Goal: Task Accomplishment & Management: Use online tool/utility

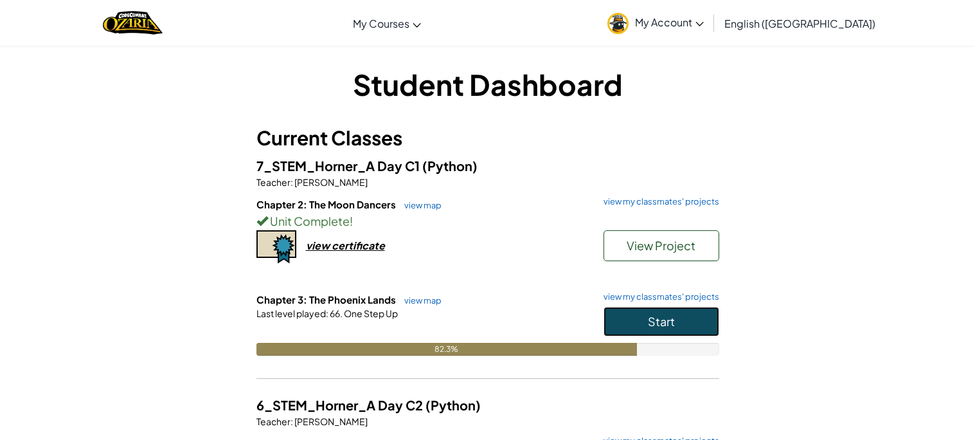
click at [635, 309] on button "Start" at bounding box center [661, 322] width 116 height 30
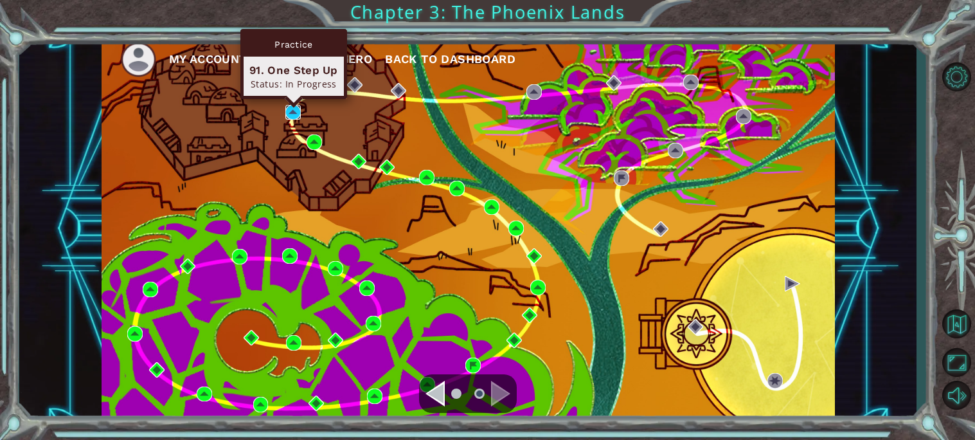
click at [289, 114] on img at bounding box center [292, 112] width 15 height 15
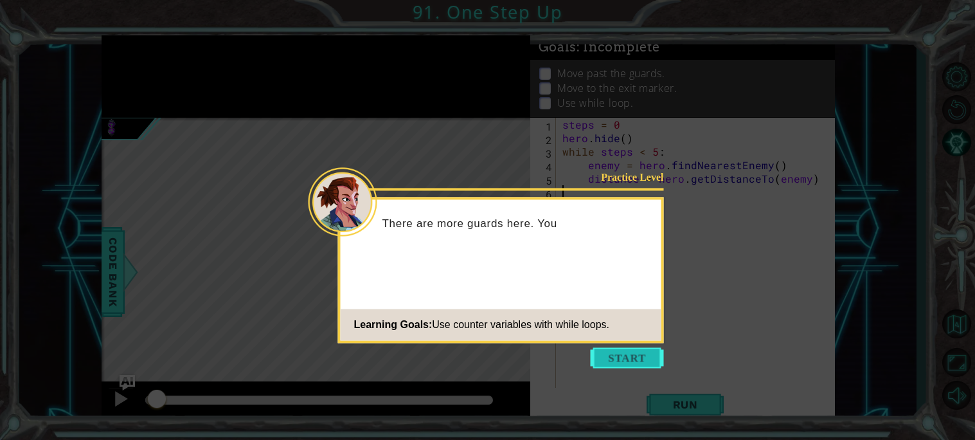
click at [618, 357] on button "Start" at bounding box center [627, 357] width 73 height 21
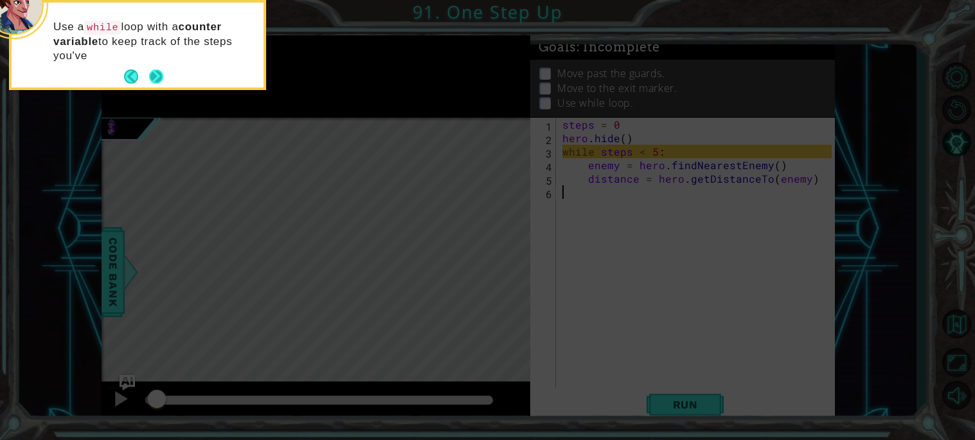
click at [162, 78] on button "Next" at bounding box center [156, 76] width 14 height 14
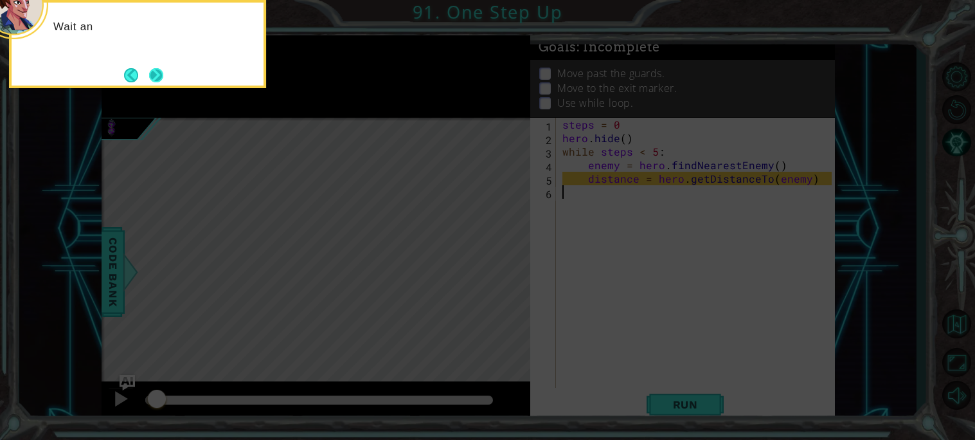
click at [163, 79] on button "Next" at bounding box center [156, 74] width 15 height 15
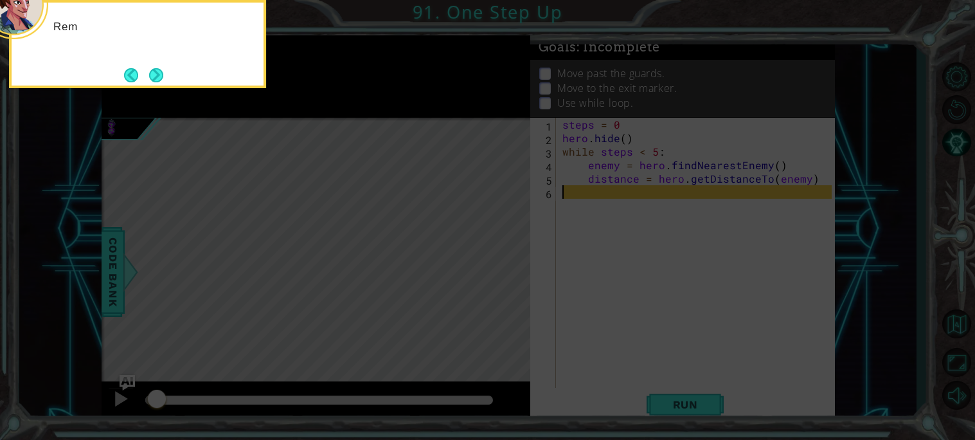
click at [163, 79] on button "Next" at bounding box center [156, 75] width 14 height 14
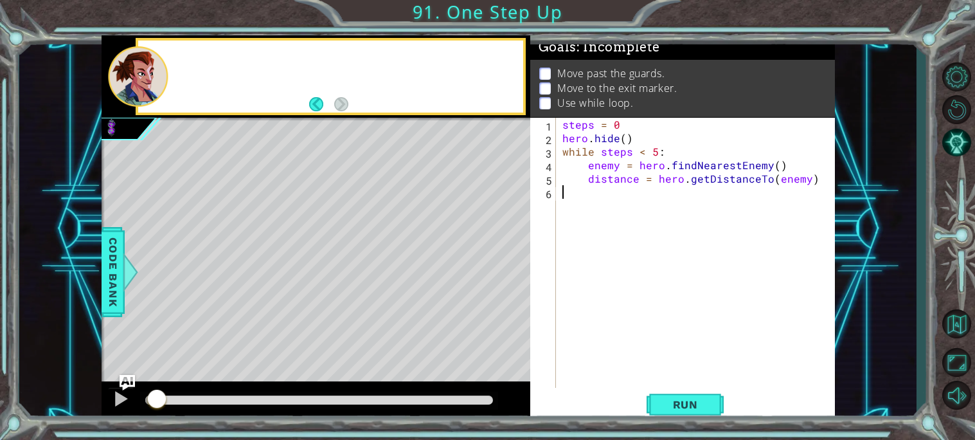
click at [163, 79] on div at bounding box center [138, 76] width 60 height 61
click at [689, 206] on div "steps = 0 hero . hide ( ) while steps < 5 : enemy = hero . findNearestEnemy ( )…" at bounding box center [699, 266] width 278 height 297
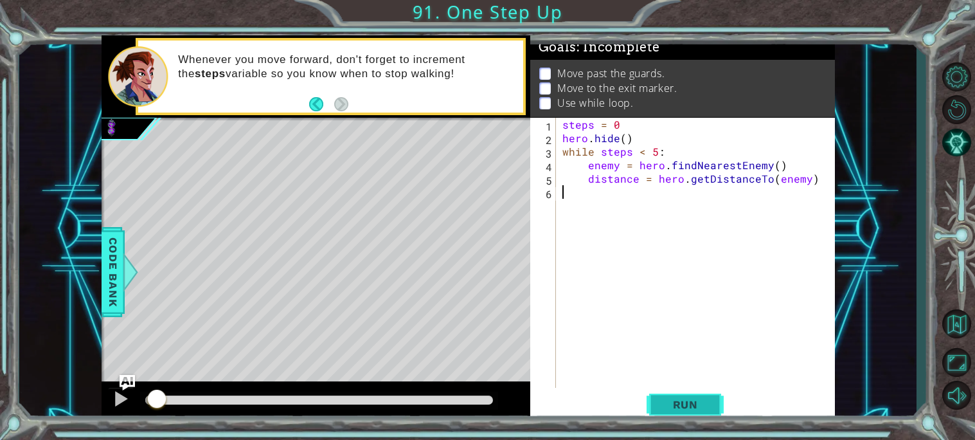
click at [698, 410] on span "Run" at bounding box center [685, 404] width 51 height 13
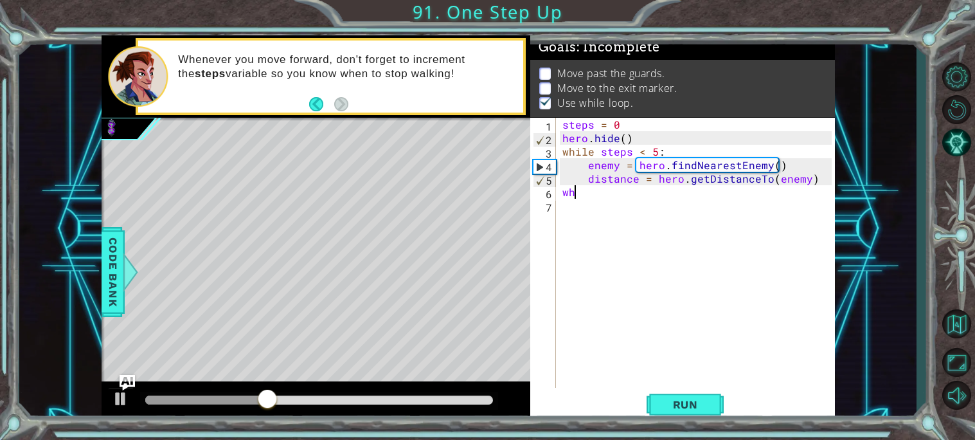
type textarea "w"
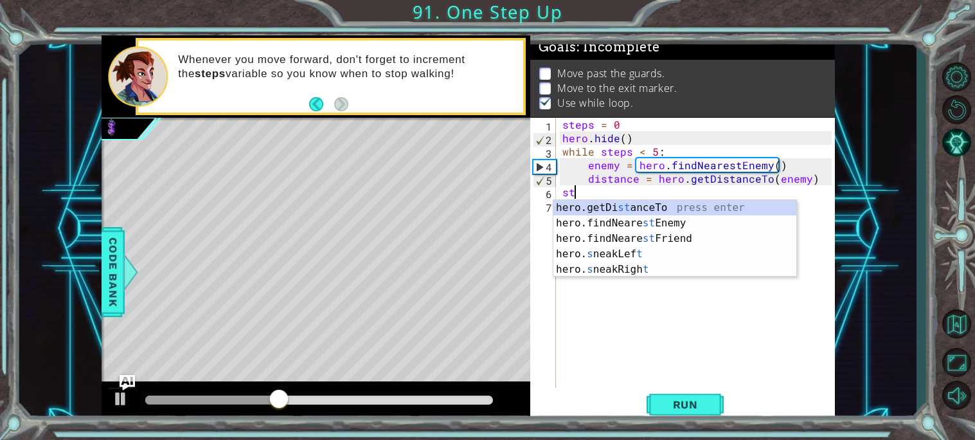
type textarea "s"
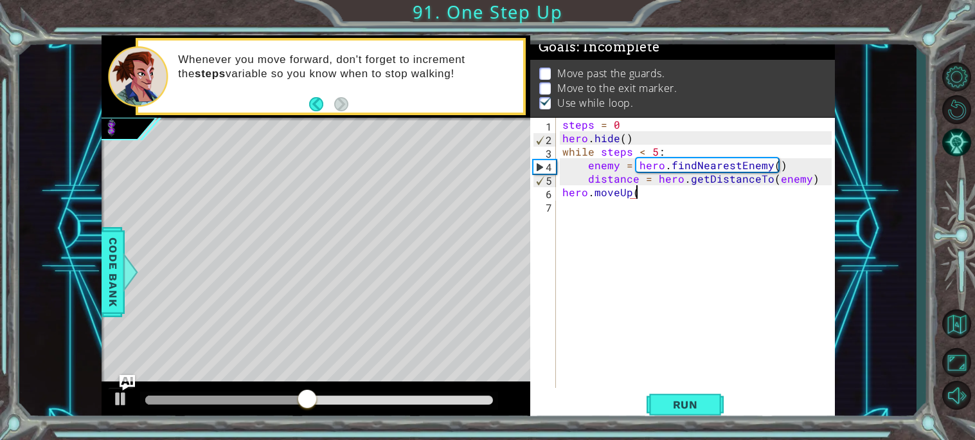
scroll to position [0, 4]
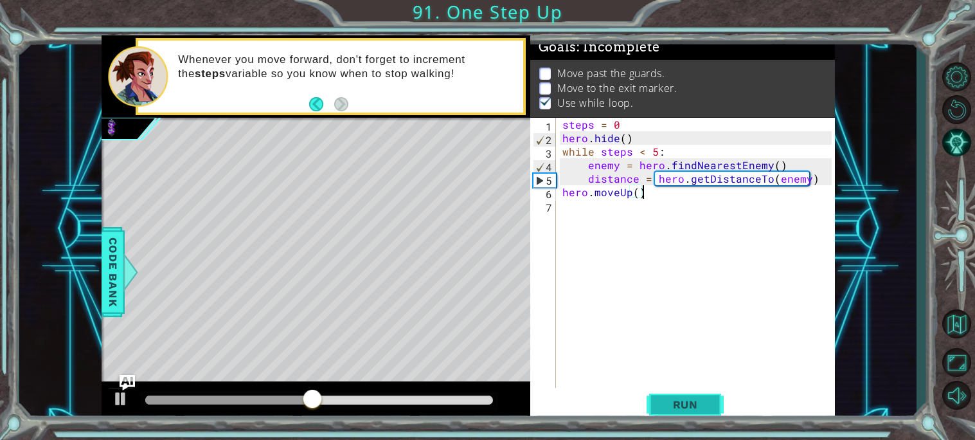
click at [669, 395] on button "Run" at bounding box center [685, 404] width 77 height 30
click at [125, 393] on div at bounding box center [120, 398] width 17 height 17
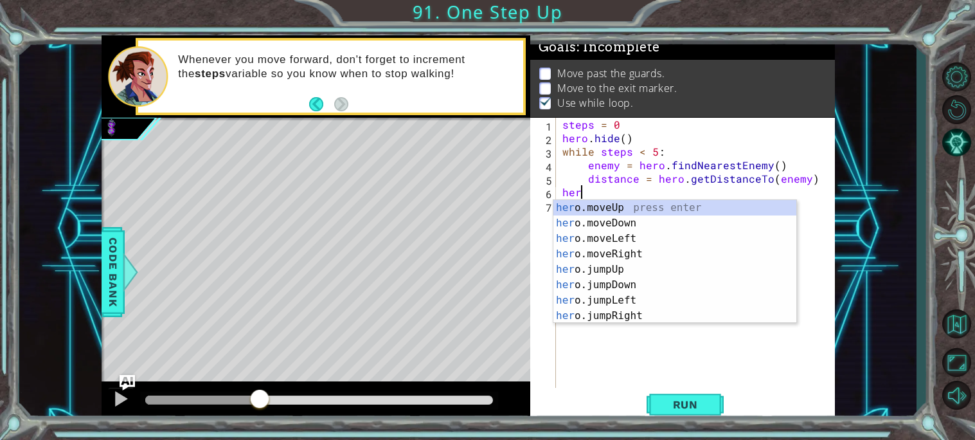
scroll to position [0, 0]
type textarea "h"
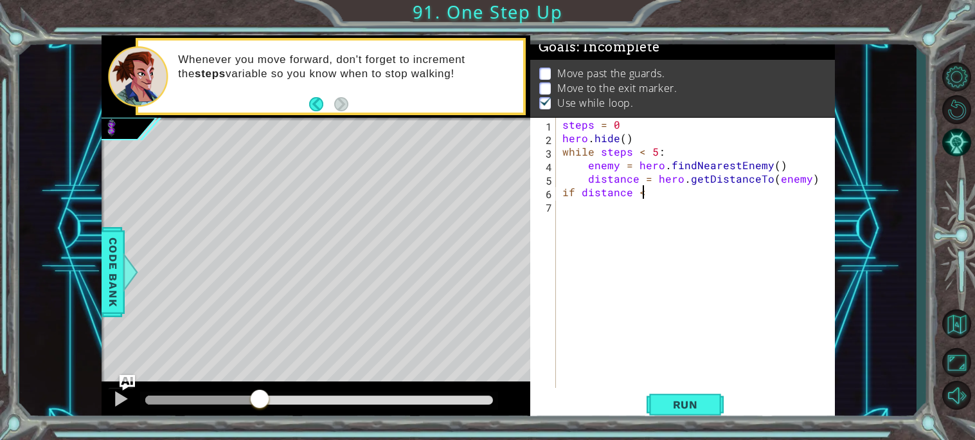
scroll to position [0, 4]
type textarea "if distance < 2:"
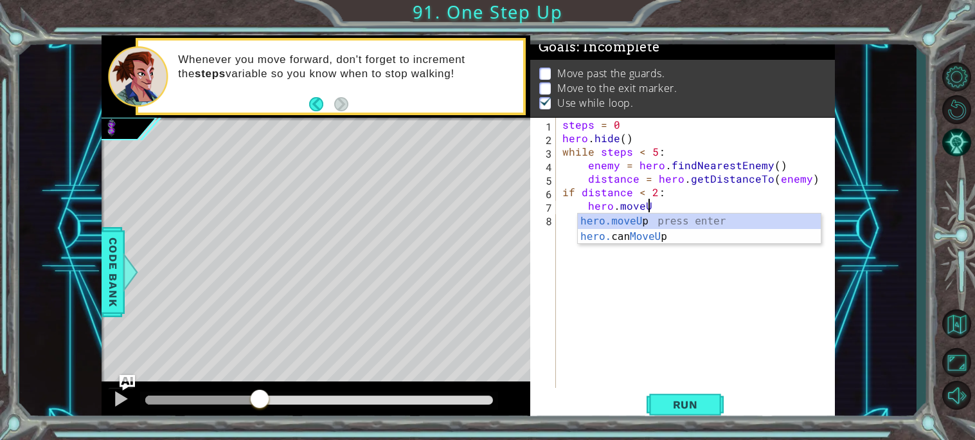
scroll to position [0, 4]
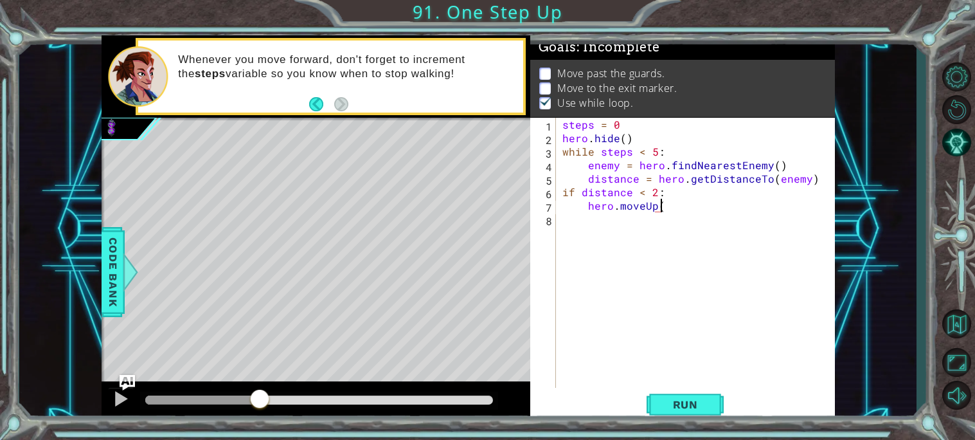
type textarea "hero.moveUp()"
click at [670, 407] on span "Run" at bounding box center [685, 404] width 51 height 13
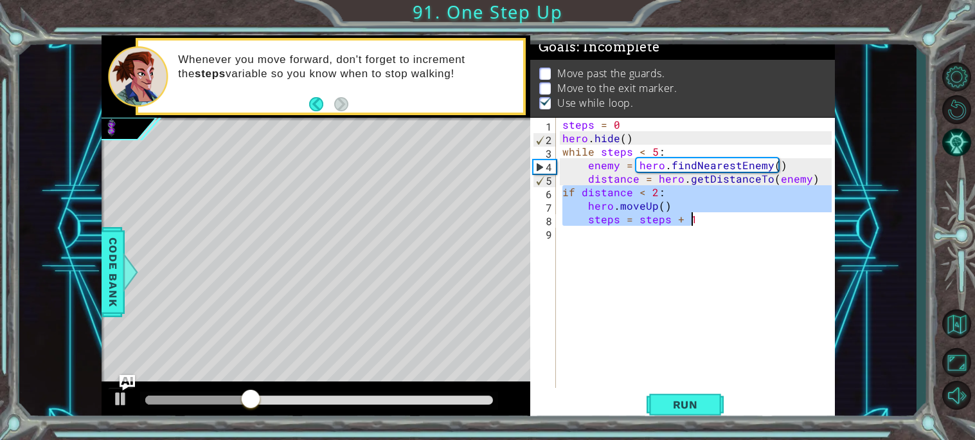
drag, startPoint x: 560, startPoint y: 195, endPoint x: 729, endPoint y: 221, distance: 171.7
click at [729, 221] on div "steps = 0 hero . hide ( ) while steps < 5 : enemy = hero . findNearestEnemy ( )…" at bounding box center [699, 266] width 278 height 297
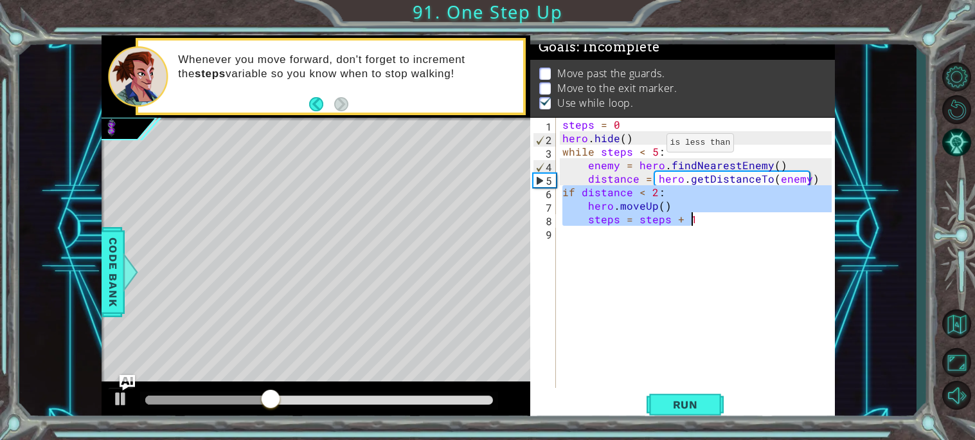
click at [644, 145] on div "steps = 0 hero . hide ( ) while steps < 5 : enemy = hero . findNearestEnemy ( )…" at bounding box center [699, 266] width 278 height 297
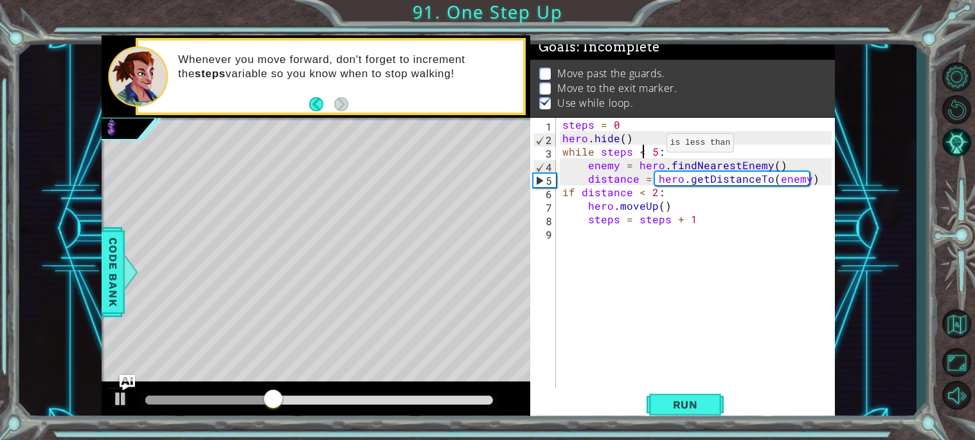
click at [641, 142] on div "steps = 0 hero . hide ( ) while steps < 5 : enemy = hero . findNearestEnemy ( )…" at bounding box center [699, 266] width 278 height 297
type textarea "hero.hide()"
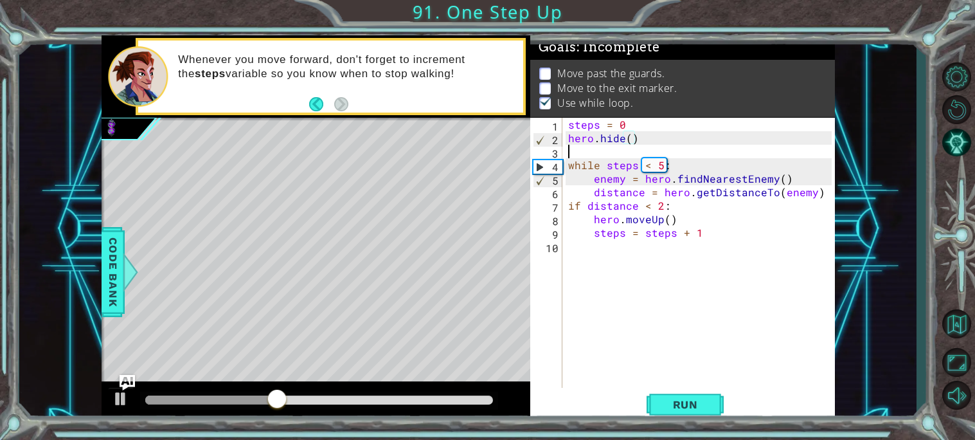
scroll to position [0, 0]
paste textarea "steps = steps + 1"
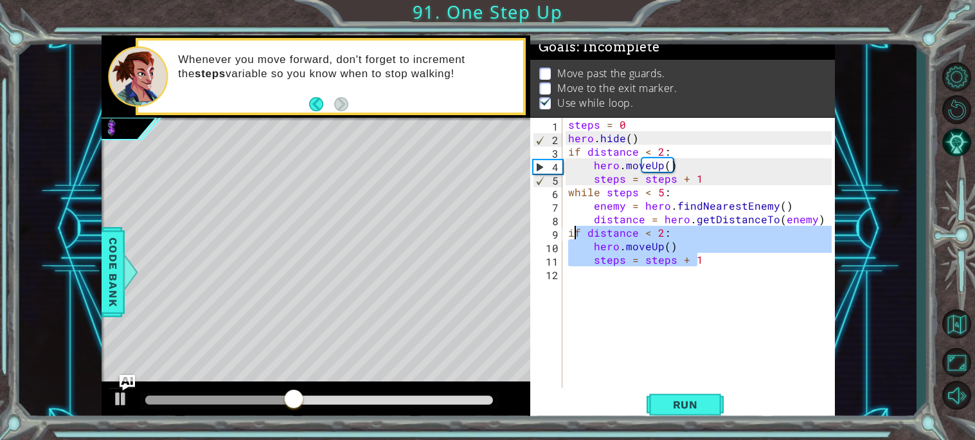
drag, startPoint x: 710, startPoint y: 265, endPoint x: 570, endPoint y: 234, distance: 143.5
click at [570, 234] on div "steps = 0 hero . hide ( ) if distance < 2 : hero . moveUp ( ) steps = steps + 1…" at bounding box center [702, 266] width 272 height 297
type textarea "if distance < 2: hero.moveUp()"
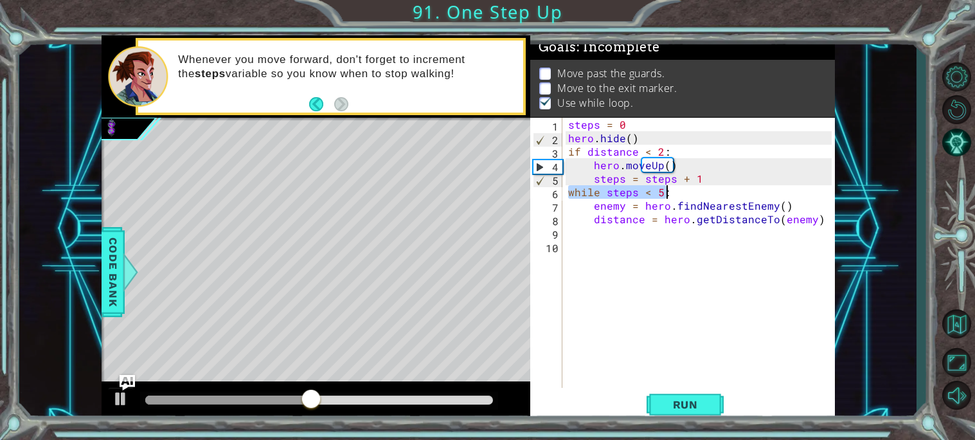
drag, startPoint x: 569, startPoint y: 192, endPoint x: 672, endPoint y: 194, distance: 103.5
click at [672, 194] on div "steps = 0 hero . hide ( ) if distance < 2 : hero . moveUp ( ) steps = steps + 1…" at bounding box center [702, 266] width 272 height 297
type textarea "while steps < 5:"
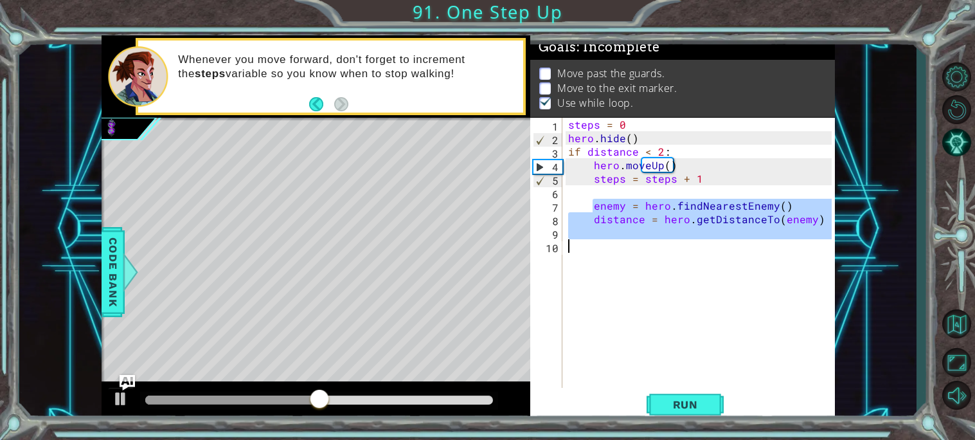
drag, startPoint x: 591, startPoint y: 201, endPoint x: 750, endPoint y: 249, distance: 166.5
click at [750, 249] on div "steps = 0 hero . hide ( ) if distance < 2 : hero . moveUp ( ) steps = steps + 1…" at bounding box center [702, 266] width 272 height 297
click at [701, 165] on div "steps = 0 hero . hide ( ) if distance < 2 : hero . moveUp ( ) steps = steps + 1…" at bounding box center [702, 266] width 272 height 297
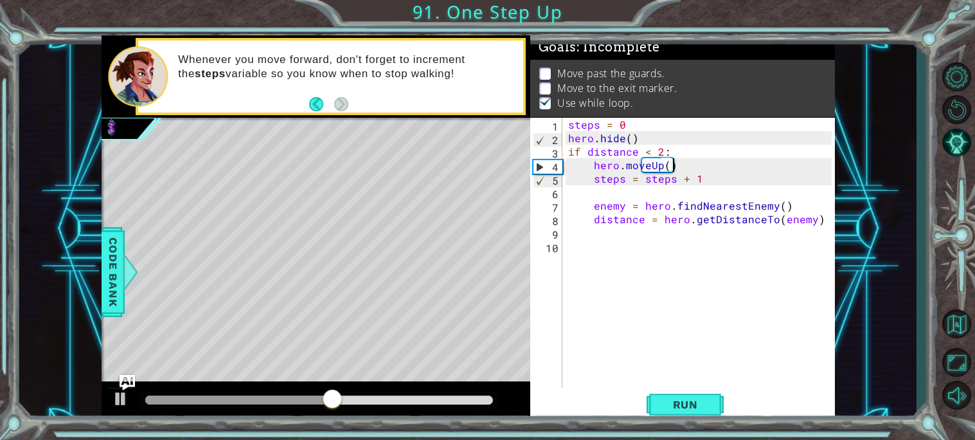
click at [700, 149] on div "steps = 0 hero . hide ( ) if distance < 2 : hero . moveUp ( ) steps = steps + 1…" at bounding box center [702, 266] width 272 height 297
type textarea "if distance < 2:"
type textarea "]"
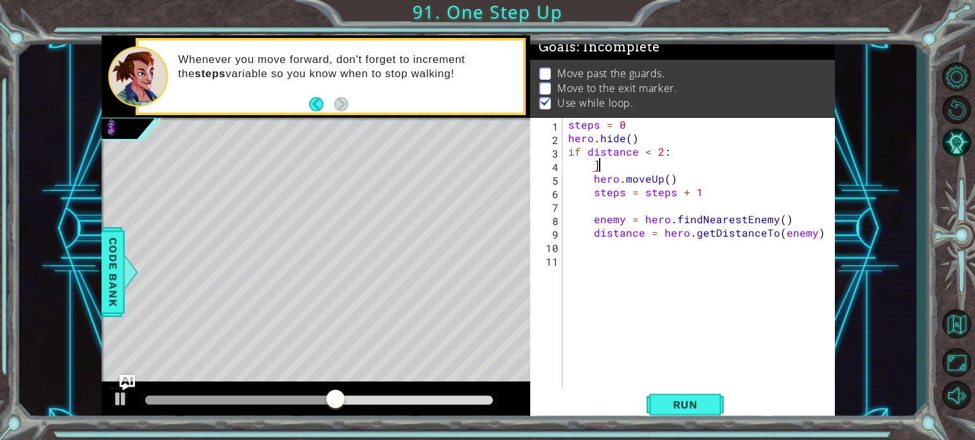
scroll to position [0, 1]
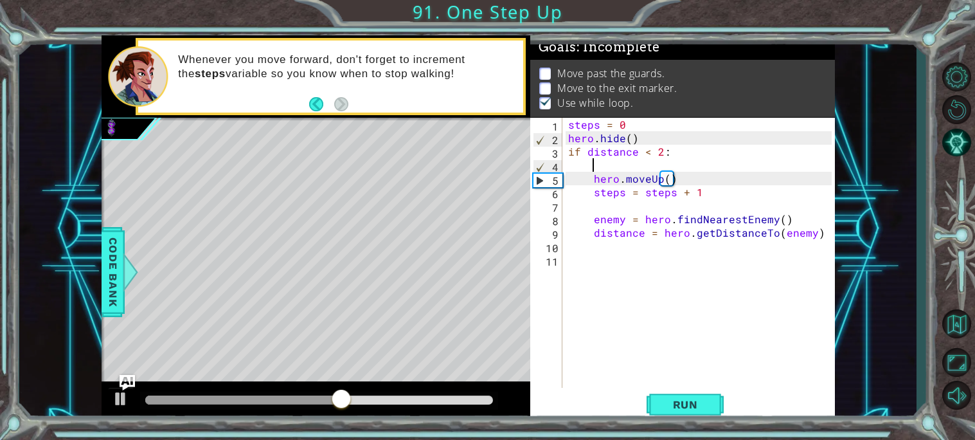
paste textarea "Code Area"
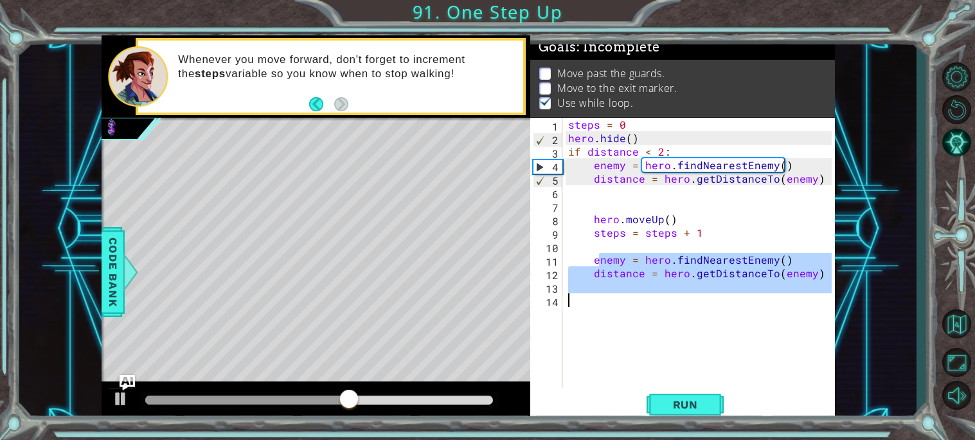
drag, startPoint x: 601, startPoint y: 262, endPoint x: 804, endPoint y: 303, distance: 207.3
click at [804, 303] on div "steps = 0 hero . hide ( ) if distance < 2 : enemy = hero . findNearestEnemy ( )…" at bounding box center [702, 266] width 272 height 297
type textarea "e"
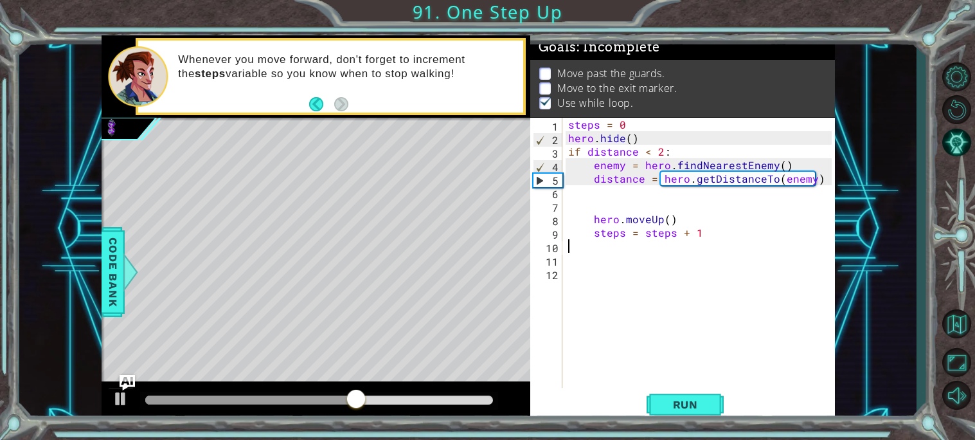
type textarea "hero.moveUp()"
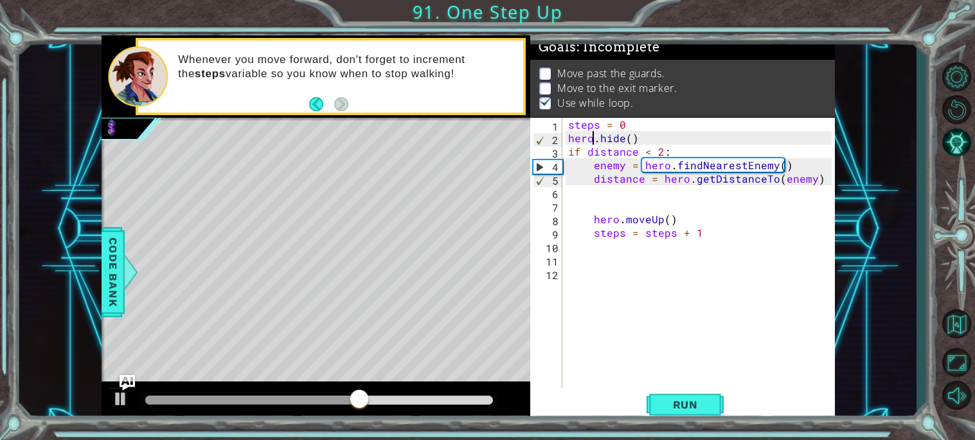
type textarea "distance = hero.getDistanceTo(enemy)"
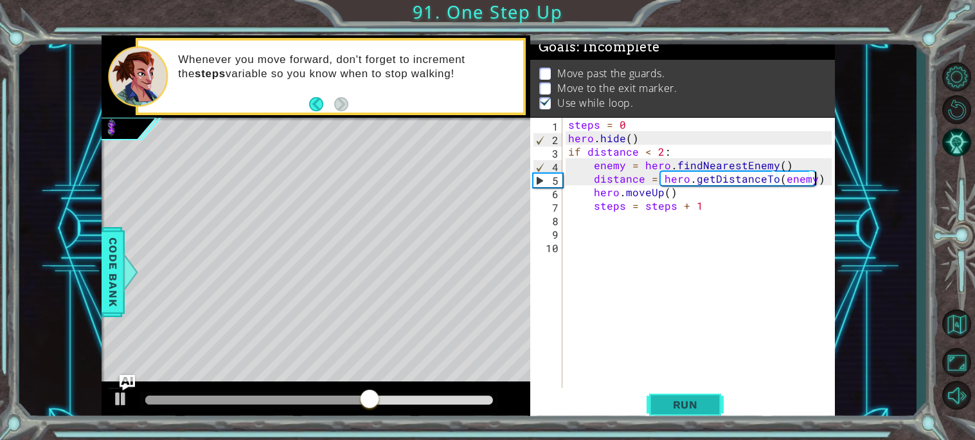
click at [684, 411] on button "Run" at bounding box center [685, 404] width 77 height 30
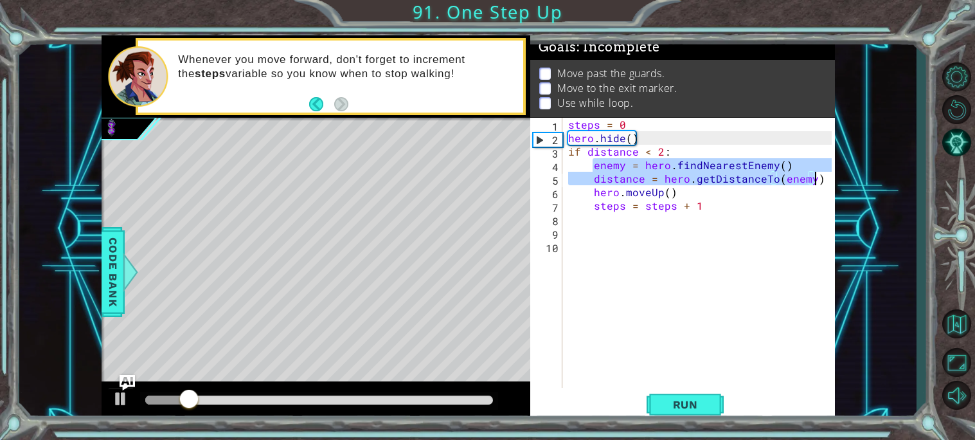
drag, startPoint x: 593, startPoint y: 166, endPoint x: 825, endPoint y: 176, distance: 231.6
click at [825, 176] on div "steps = 0 hero . hide ( ) if distance < 2 : enemy = hero . findNearestEnemy ( )…" at bounding box center [702, 266] width 272 height 297
click at [668, 136] on div "steps = 0 hero . hide ( ) if distance < 2 : enemy = hero . findNearestEnemy ( )…" at bounding box center [702, 266] width 272 height 297
type textarea "hero.hide()"
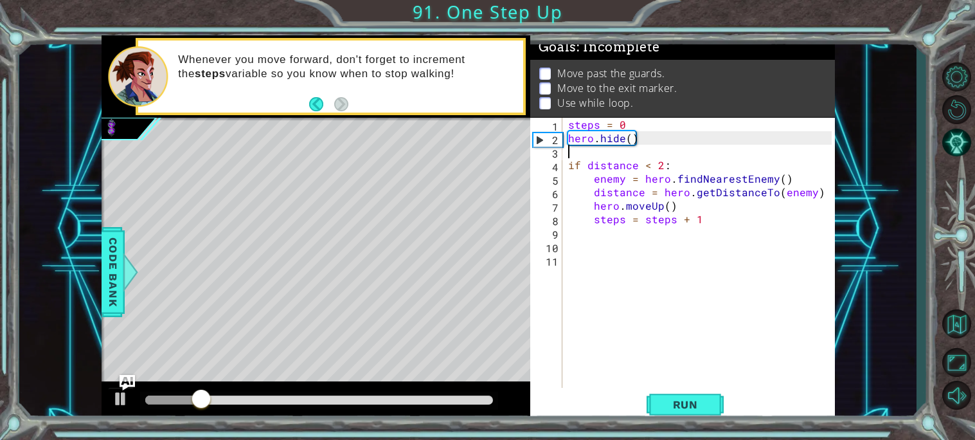
paste textarea "distance = hero.getDistanceTo(enemy)"
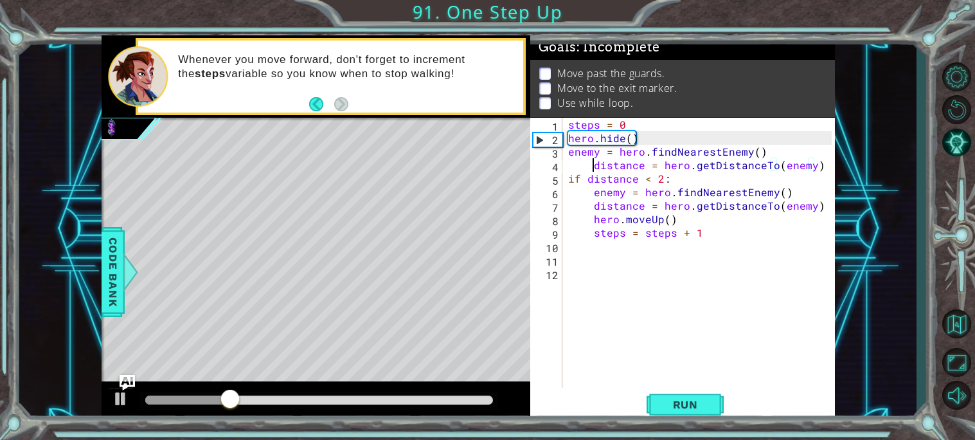
click at [593, 166] on div "steps = 0 hero . hide ( ) enemy = hero . findNearestEnemy ( ) distance = hero .…" at bounding box center [702, 266] width 272 height 297
click at [675, 410] on span "Run" at bounding box center [685, 404] width 51 height 13
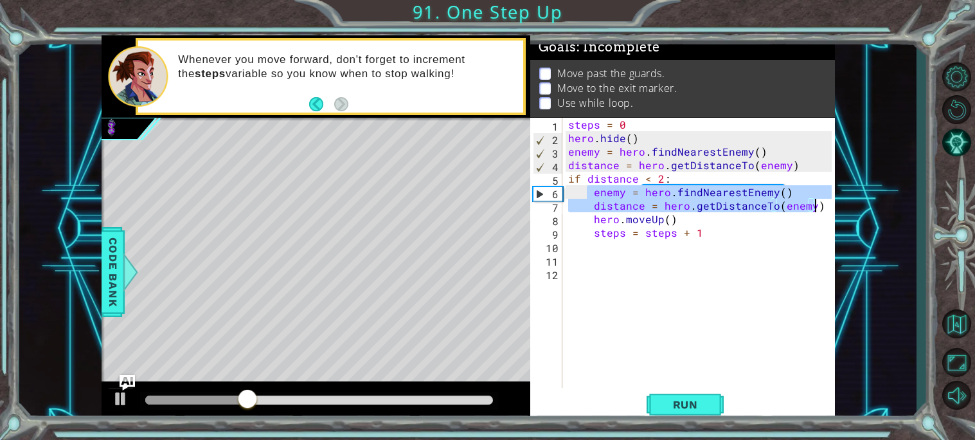
drag, startPoint x: 585, startPoint y: 193, endPoint x: 816, endPoint y: 207, distance: 231.1
click at [816, 207] on div "steps = 0 hero . hide ( ) enemy = hero . findNearestEnemy ( ) distance = hero .…" at bounding box center [702, 266] width 272 height 297
type textarea "enemy = hero.findNearestEnemy() distance = hero.getDistanceTo(enemy)"
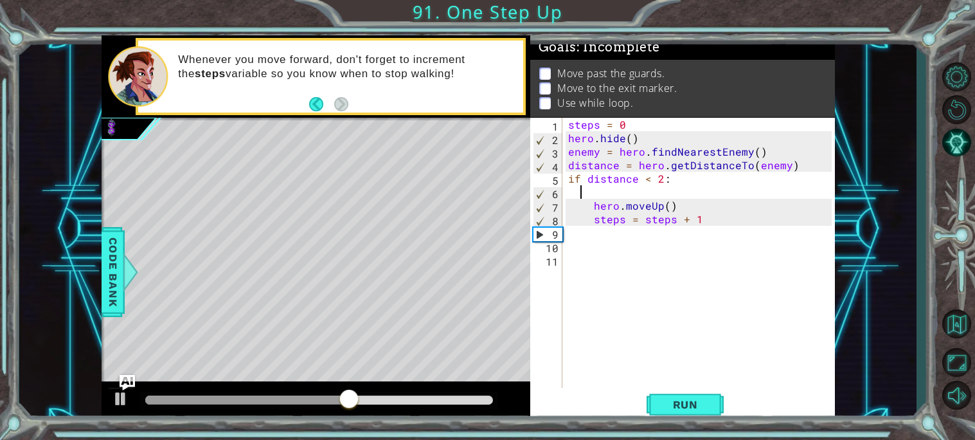
click at [697, 238] on div "steps = 0 hero . hide ( ) enemy = hero . findNearestEnemy ( ) distance = hero .…" at bounding box center [702, 266] width 272 height 297
paste textarea "distance = hero.getDistanceTo(enemy)"
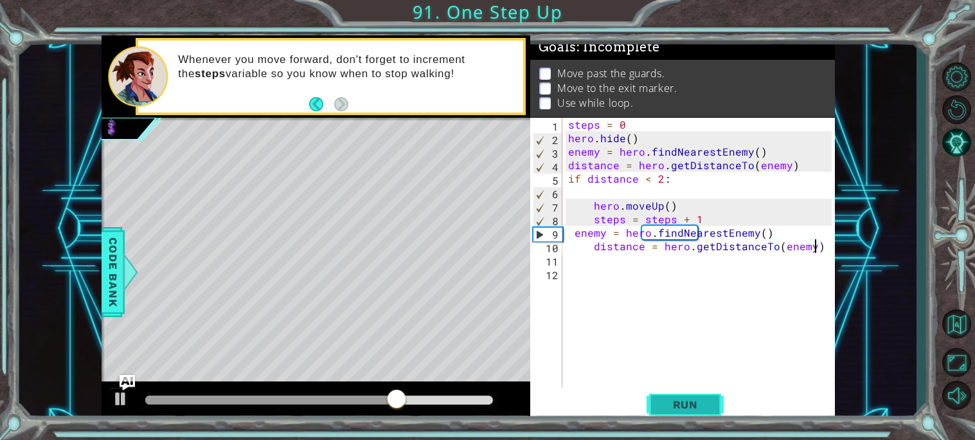
click at [701, 393] on button "Run" at bounding box center [685, 404] width 77 height 30
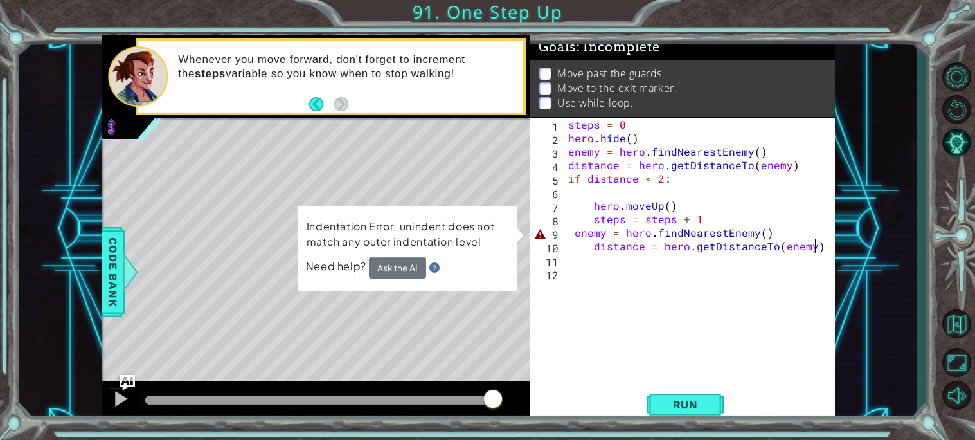
click at [573, 241] on div "steps = 0 hero . hide ( ) enemy = hero . findNearestEnemy ( ) distance = hero .…" at bounding box center [702, 266] width 272 height 297
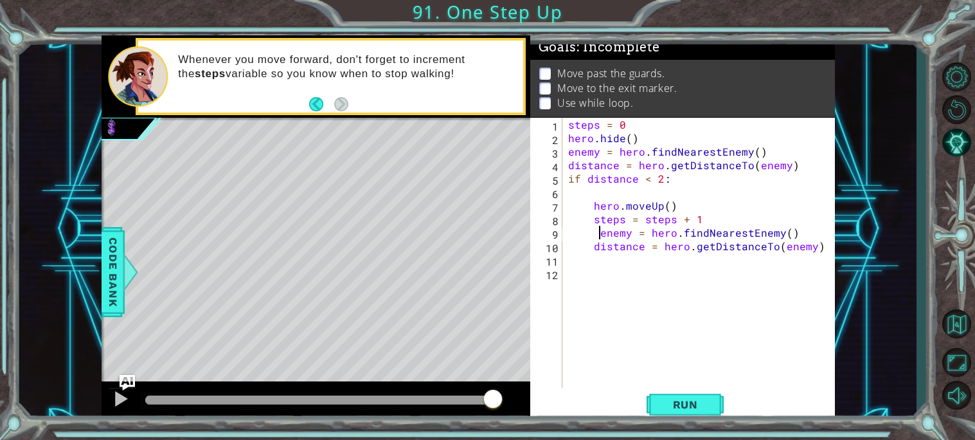
type textarea "enemy = hero.findNearestEnemy()"
click at [701, 393] on button "Run" at bounding box center [685, 404] width 77 height 30
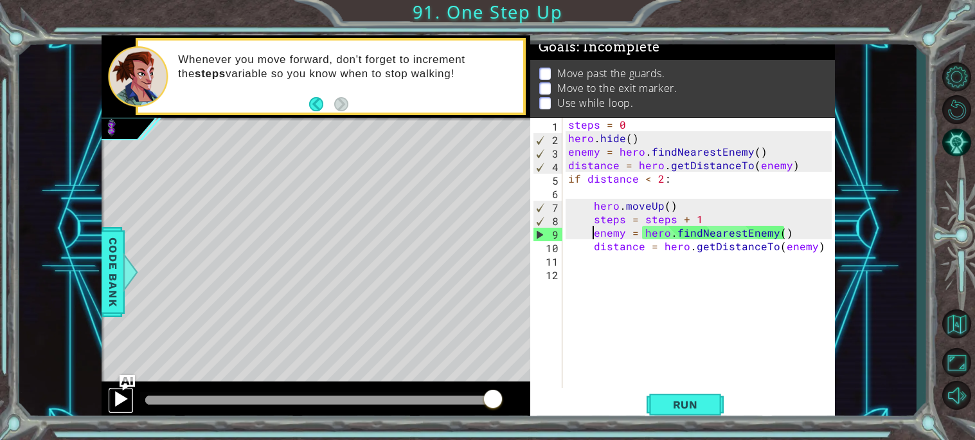
click at [118, 397] on div at bounding box center [120, 398] width 17 height 17
click at [612, 195] on div "steps = 0 hero . hide ( ) enemy = hero . findNearestEnemy ( ) distance = hero .…" at bounding box center [702, 266] width 272 height 297
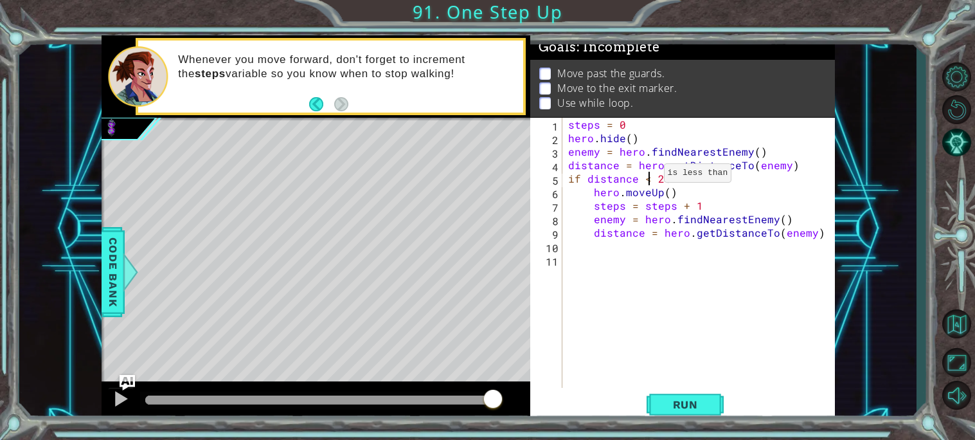
click at [647, 175] on div "steps = 0 hero . hide ( ) enemy = hero . findNearestEnemy ( ) distance = hero .…" at bounding box center [702, 266] width 272 height 297
type textarea "if distance > 2:"
click at [695, 244] on div "steps = 0 hero . hide ( ) enemy = hero . findNearestEnemy ( ) distance = hero .…" at bounding box center [702, 266] width 272 height 297
click at [682, 406] on span "Run" at bounding box center [685, 404] width 51 height 13
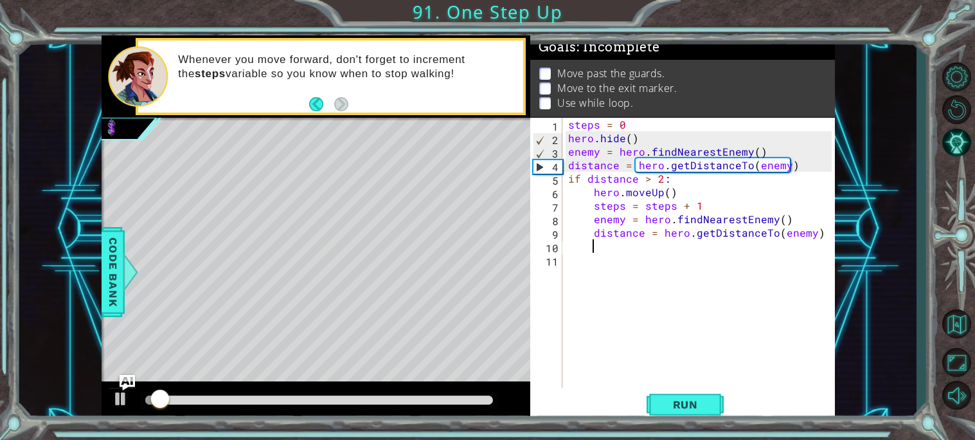
click at [814, 163] on div "steps = 0 hero . hide ( ) enemy = hero . findNearestEnemy ( ) distance = hero .…" at bounding box center [702, 266] width 272 height 297
type textarea "distance = hero.getDistanceTo(enemy)"
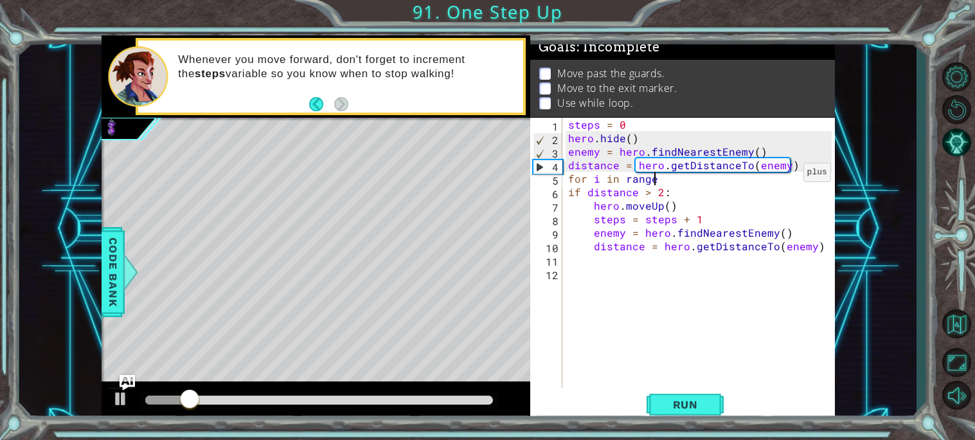
scroll to position [0, 4]
click at [566, 195] on div "steps = 0 hero . hide ( ) enemy = hero . findNearestEnemy ( ) distance = hero .…" at bounding box center [702, 266] width 272 height 297
click at [589, 206] on div "steps = 0 hero . hide ( ) enemy = hero . findNearestEnemy ( ) distance = hero .…" at bounding box center [702, 266] width 272 height 297
click at [585, 222] on div "steps = 0 hero . hide ( ) enemy = hero . findNearestEnemy ( ) distance = hero .…" at bounding box center [702, 266] width 272 height 297
click at [586, 237] on div "steps = 0 hero . hide ( ) enemy = hero . findNearestEnemy ( ) distance = hero .…" at bounding box center [702, 266] width 272 height 297
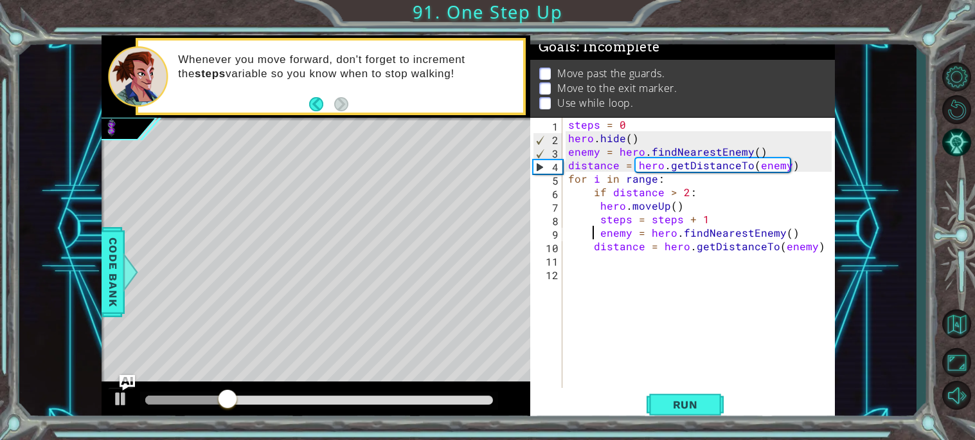
click at [588, 245] on div "steps = 0 hero . hide ( ) enemy = hero . findNearestEnemy ( ) distance = hero .…" at bounding box center [702, 266] width 272 height 297
click at [696, 415] on button "Run" at bounding box center [685, 404] width 77 height 30
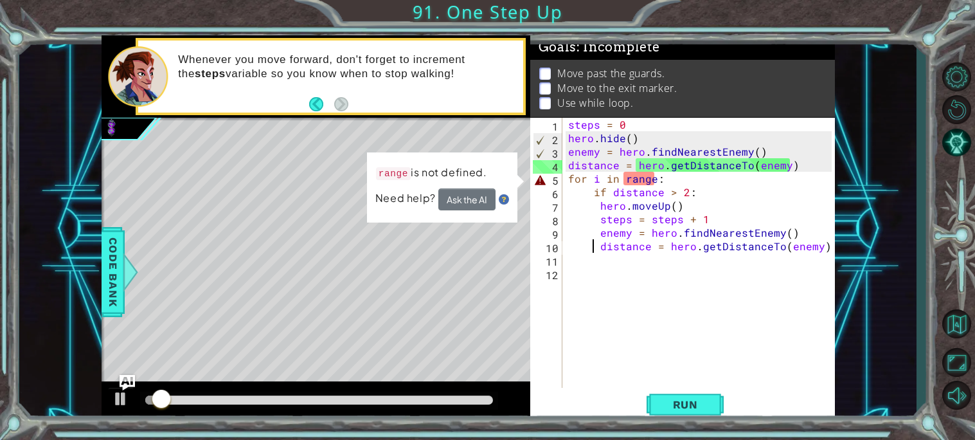
click at [649, 185] on div "steps = 0 hero . hide ( ) enemy = hero . findNearestEnemy ( ) distance = hero .…" at bounding box center [702, 266] width 272 height 297
click at [655, 178] on div "steps = 0 hero . hide ( ) enemy = hero . findNearestEnemy ( ) distance = hero .…" at bounding box center [702, 266] width 272 height 297
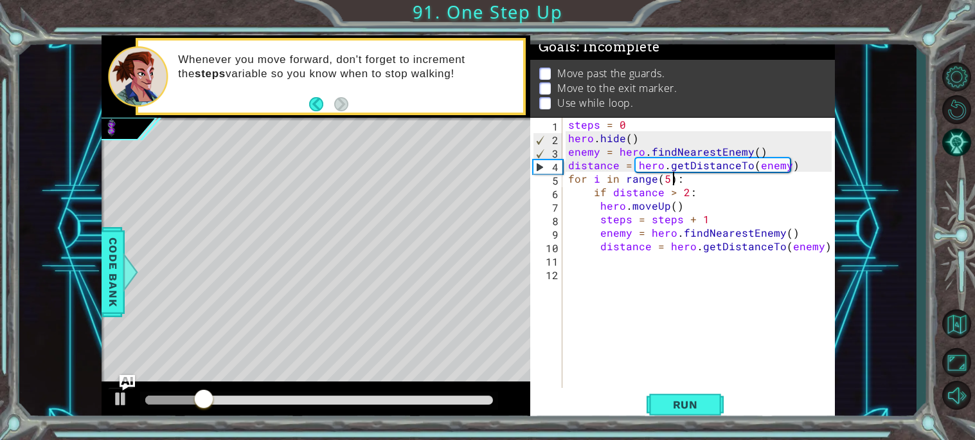
scroll to position [0, 6]
click at [690, 433] on div "1 ההההההההההההההההההההההההההההההההההההההההההההההההההההההההההההההההההההההההההההה…" at bounding box center [487, 220] width 975 height 440
click at [683, 415] on button "Run" at bounding box center [685, 404] width 77 height 30
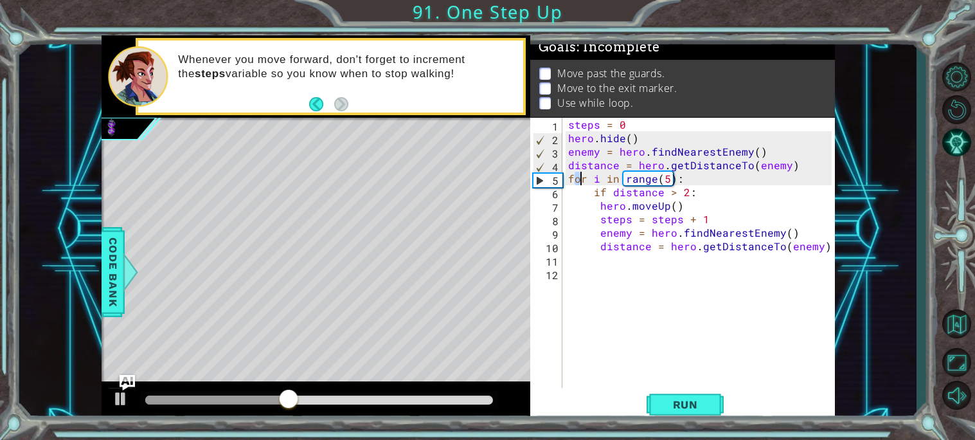
drag, startPoint x: 573, startPoint y: 174, endPoint x: 583, endPoint y: 175, distance: 10.5
click at [583, 175] on div "steps = 0 hero . hide ( ) enemy = hero . findNearestEnemy ( ) distance = hero .…" at bounding box center [702, 266] width 272 height 297
click at [569, 176] on div "steps = 0 hero . hide ( ) enemy = hero . findNearestEnemy ( ) distance = hero .…" at bounding box center [702, 266] width 272 height 297
drag, startPoint x: 569, startPoint y: 176, endPoint x: 725, endPoint y: 186, distance: 156.5
click at [725, 186] on div "steps = 0 hero . hide ( ) enemy = hero . findNearestEnemy ( ) distance = hero .…" at bounding box center [702, 266] width 272 height 297
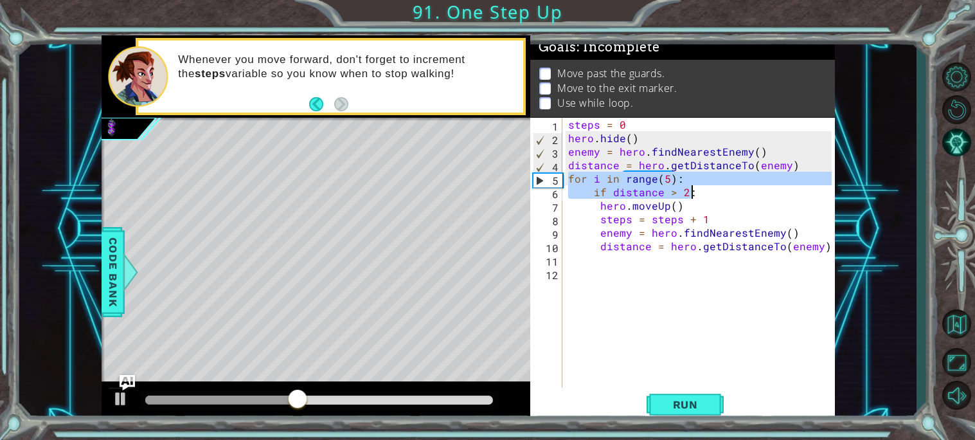
click at [725, 186] on div "steps = 0 hero . hide ( ) enemy = hero . findNearestEnemy ( ) distance = hero .…" at bounding box center [699, 253] width 266 height 270
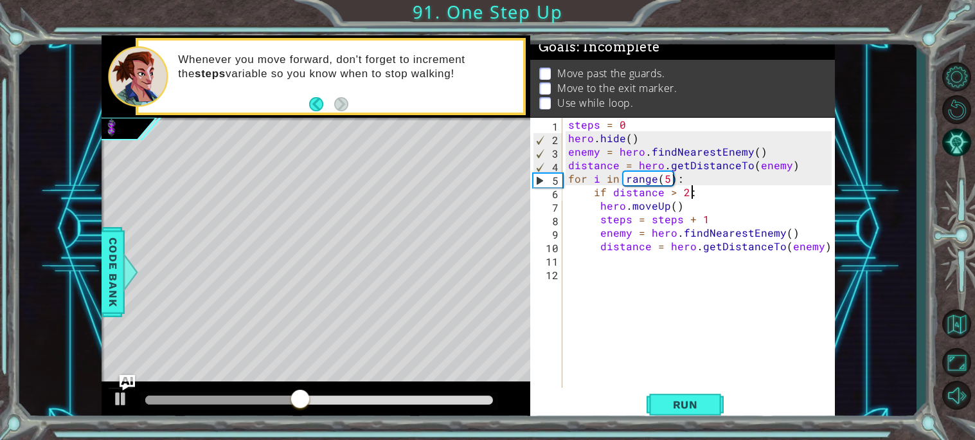
click at [708, 174] on div "steps = 0 hero . hide ( ) enemy = hero . findNearestEnemy ( ) distance = hero .…" at bounding box center [702, 266] width 272 height 297
type textarea "for i in range(5):"
drag, startPoint x: 708, startPoint y: 174, endPoint x: 569, endPoint y: 176, distance: 138.8
click at [569, 176] on div "steps = 0 hero . hide ( ) enemy = hero . findNearestEnemy ( ) distance = hero .…" at bounding box center [702, 266] width 272 height 297
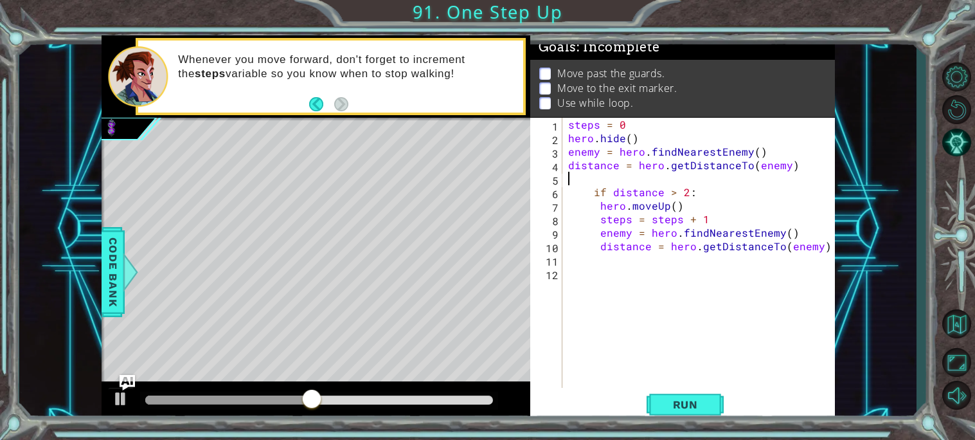
scroll to position [0, 0]
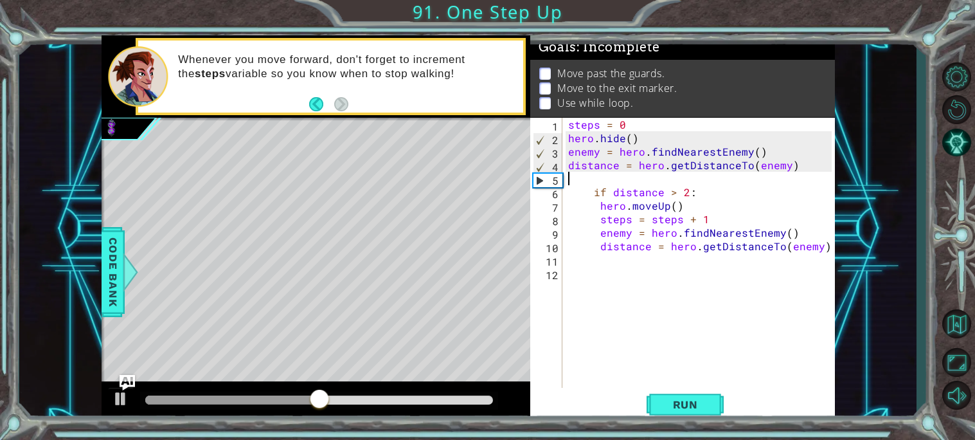
click at [641, 137] on div "steps = 0 hero . hide ( ) enemy = hero . findNearestEnemy ( ) distance = hero .…" at bounding box center [702, 266] width 272 height 297
type textarea "hero.hide()"
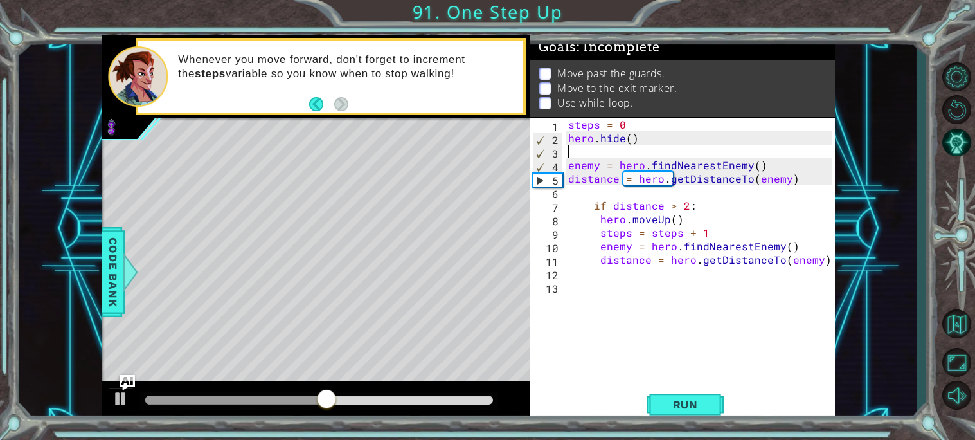
paste textarea "for i in range(5):"
type textarea "for i in range(5):"
click at [616, 279] on div "steps = 0 hero . hide ( ) for i in range ( 5 ) : enemy = hero . findNearestEnem…" at bounding box center [702, 266] width 272 height 297
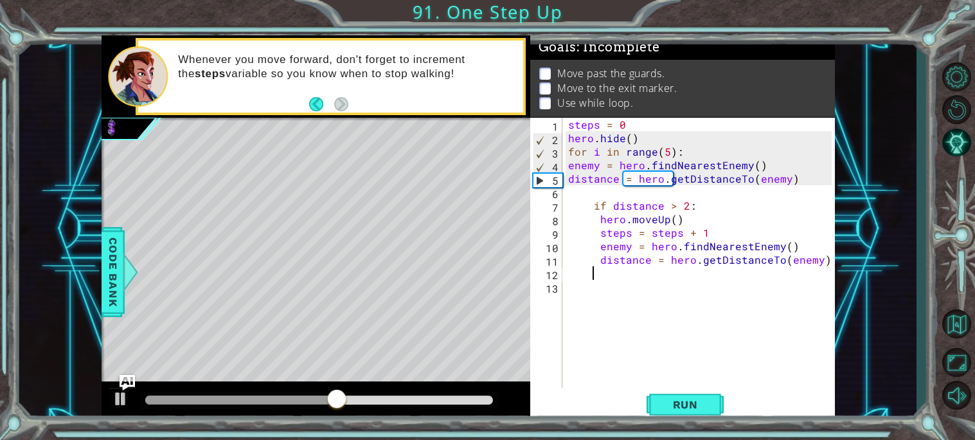
click at [737, 233] on div "steps = 0 hero . hide ( ) for i in range ( 5 ) : enemy = hero . findNearestEnem…" at bounding box center [702, 266] width 272 height 297
type textarea "steps = steps + 1"
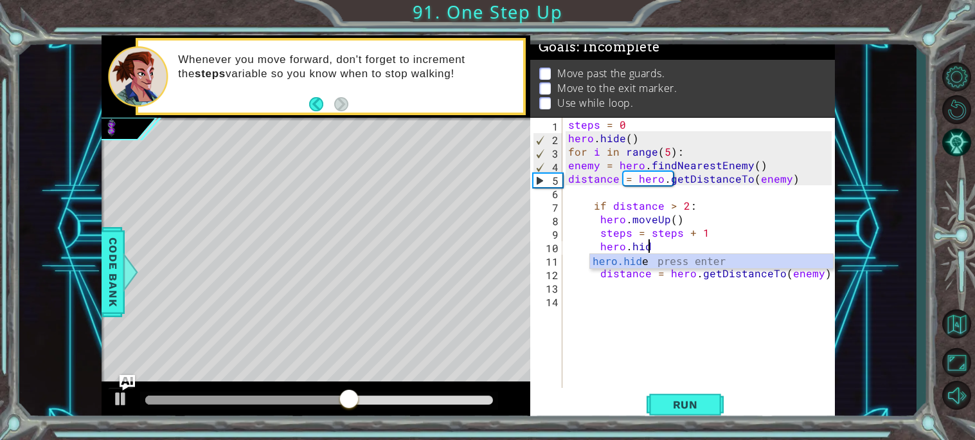
scroll to position [0, 4]
type textarea "hero.hide()"
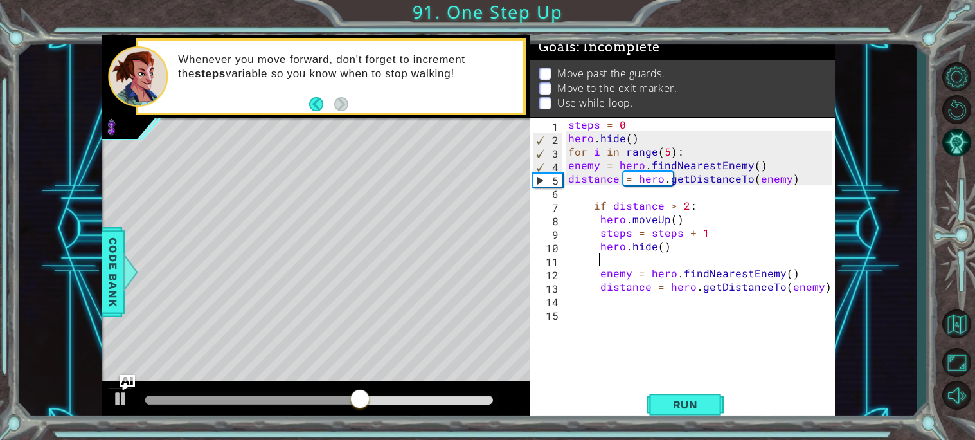
scroll to position [0, 1]
click at [680, 417] on button "Run" at bounding box center [685, 404] width 77 height 30
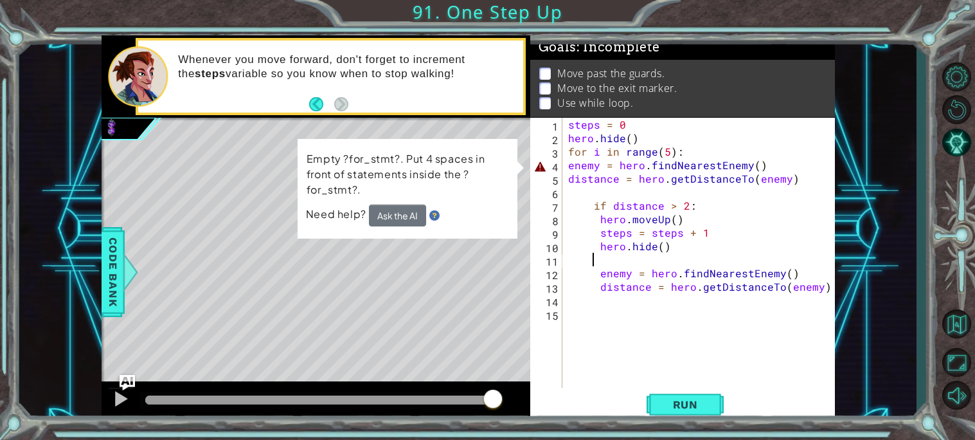
click at [652, 170] on div "steps = 0 hero . hide ( ) for i in range ( 5 ) : enemy = hero . findNearestEnem…" at bounding box center [702, 266] width 272 height 297
click at [654, 165] on div "steps = 0 hero . hide ( ) for i in range ( 5 ) : enemy = hero . findNearestEnem…" at bounding box center [702, 266] width 272 height 297
click at [568, 165] on div "steps = 0 hero . hide ( ) for i in range ( 5 ) : enemy = hero . findNearestEnem…" at bounding box center [702, 266] width 272 height 297
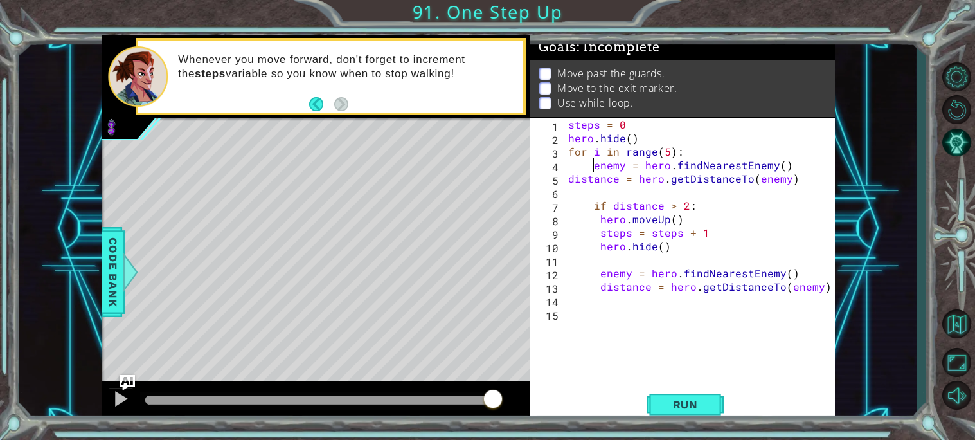
click at [568, 175] on div "steps = 0 hero . hide ( ) for i in range ( 5 ) : enemy = hero . findNearestEnem…" at bounding box center [702, 266] width 272 height 297
click at [591, 208] on div "steps = 0 hero . hide ( ) for i in range ( 5 ) : enemy = hero . findNearestEnem…" at bounding box center [702, 266] width 272 height 297
click at [599, 220] on div "steps = 0 hero . hide ( ) for i in range ( 5 ) : enemy = hero . findNearestEnem…" at bounding box center [702, 266] width 272 height 297
click at [599, 235] on div "steps = 0 hero . hide ( ) for i in range ( 5 ) : enemy = hero . findNearestEnem…" at bounding box center [702, 266] width 272 height 297
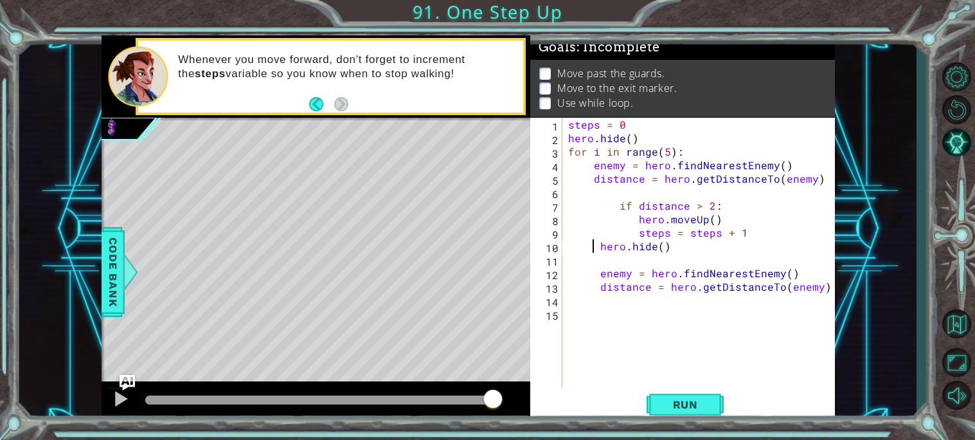
click at [591, 248] on div "steps = 0 hero . hide ( ) for i in range ( 5 ) : enemy = hero . findNearestEnem…" at bounding box center [702, 266] width 272 height 297
click at [598, 272] on div "steps = 0 hero . hide ( ) for i in range ( 5 ) : enemy = hero . findNearestEnem…" at bounding box center [702, 266] width 272 height 297
type textarea "enemy = hero.findNearestEnemy()"
click at [624, 260] on div "steps = 0 hero . hide ( ) for i in range ( 5 ) : enemy = hero . findNearestEnem…" at bounding box center [702, 266] width 272 height 297
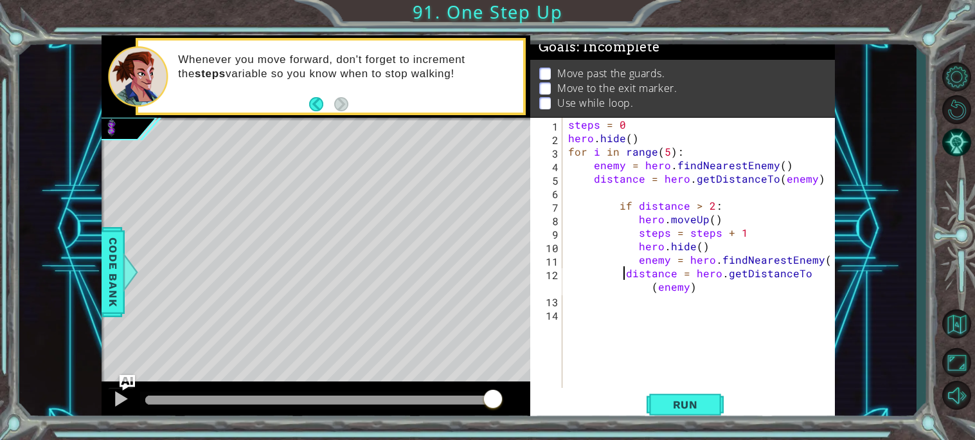
type textarea "distance = hero.getDistanceTo(enemy)"
click at [668, 409] on span "Run" at bounding box center [685, 404] width 51 height 13
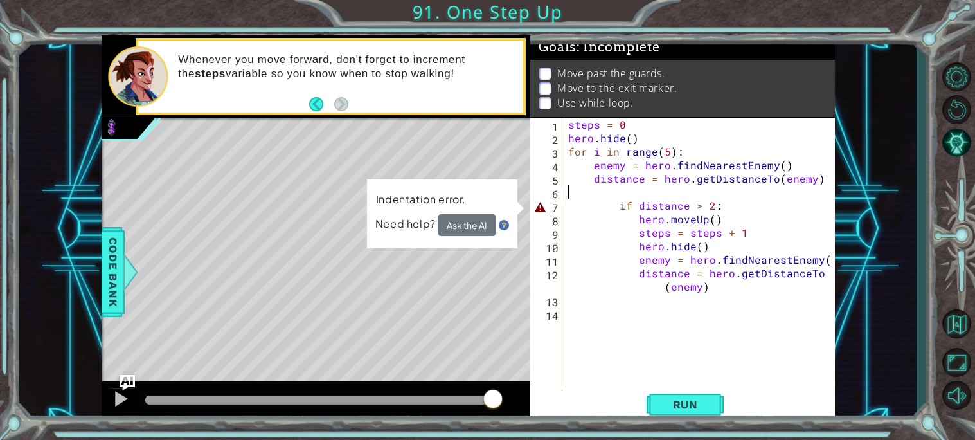
click at [618, 198] on div "steps = 0 hero . hide ( ) for i in range ( 5 ) : enemy = hero . findNearestEnem…" at bounding box center [702, 266] width 272 height 297
click at [617, 204] on div "steps = 0 hero . hide ( ) for i in range ( 5 ) : enemy = hero . findNearestEnem…" at bounding box center [702, 266] width 272 height 297
type textarea "if distance > 2:"
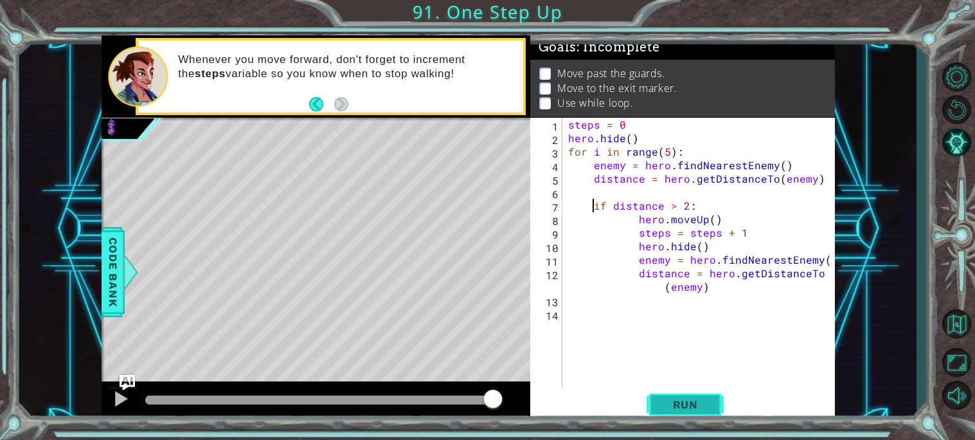
click at [679, 406] on span "Run" at bounding box center [685, 404] width 51 height 13
